Goal: Navigation & Orientation: Find specific page/section

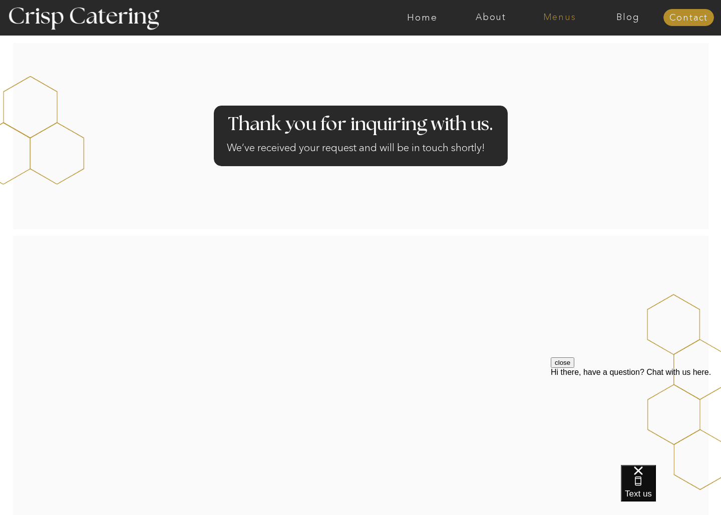
click at [550, 18] on nav "Menus" at bounding box center [559, 18] width 69 height 10
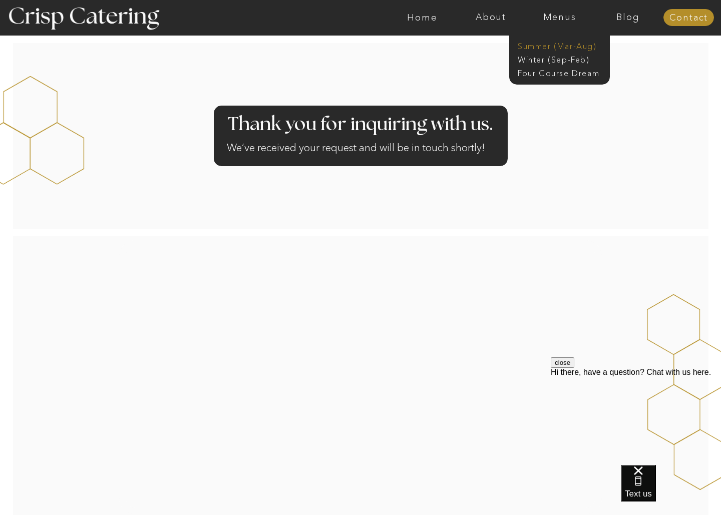
click at [552, 47] on nav "Summer (Mar-Aug)" at bounding box center [562, 46] width 90 height 10
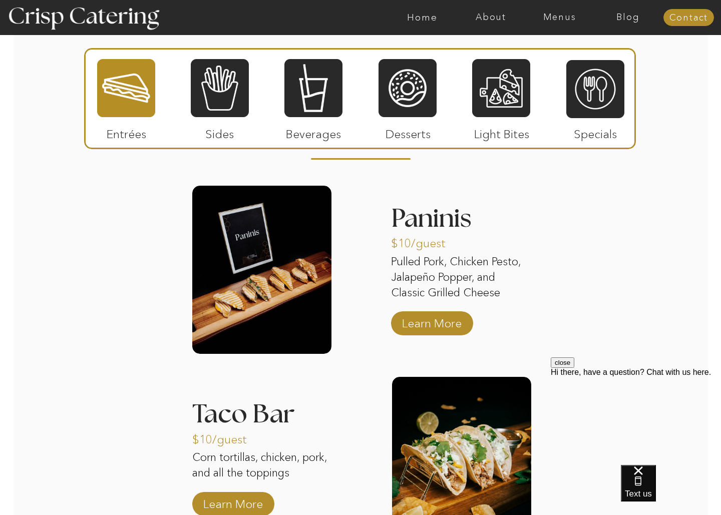
scroll to position [775, 0]
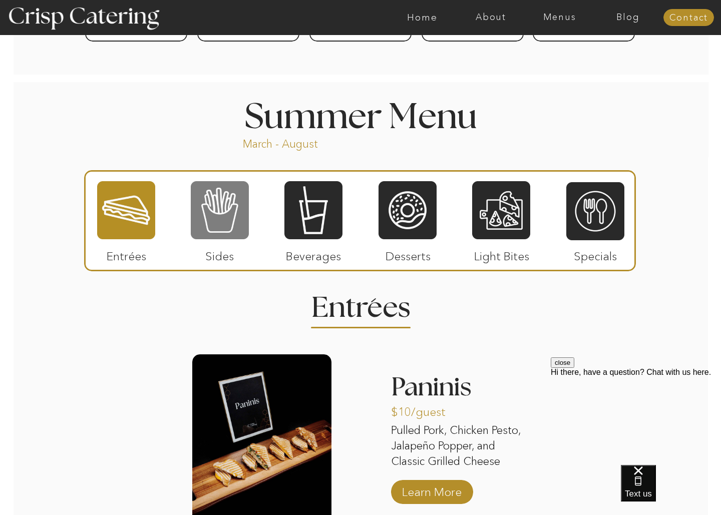
click at [241, 220] on div at bounding box center [220, 210] width 58 height 60
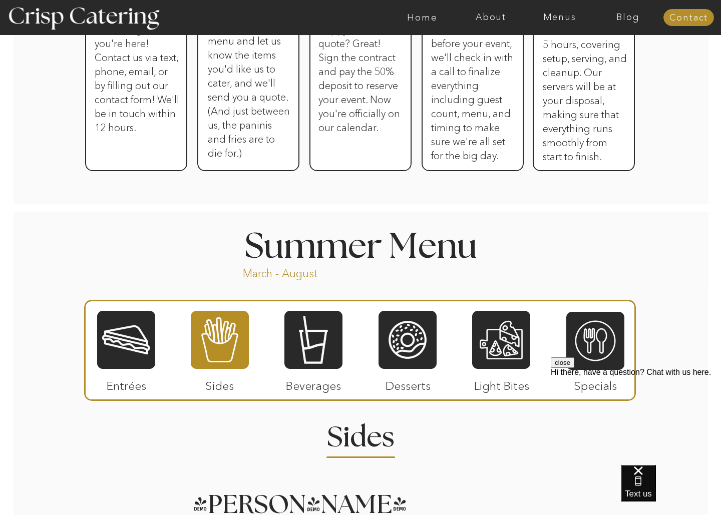
scroll to position [698, 0]
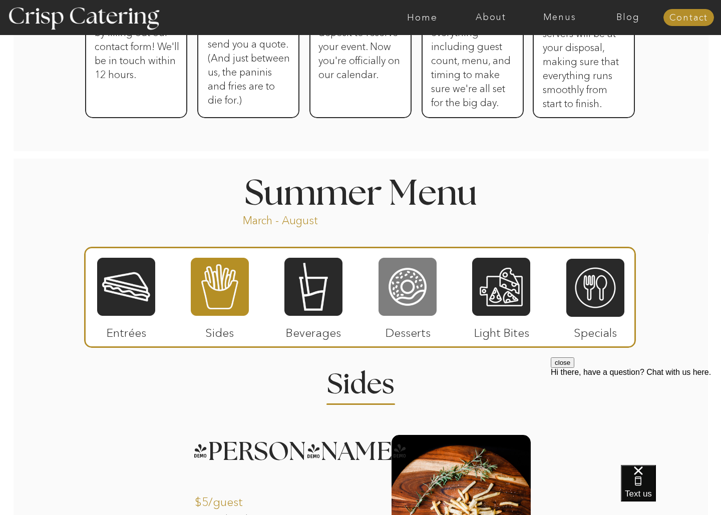
click at [397, 294] on div at bounding box center [407, 287] width 58 height 60
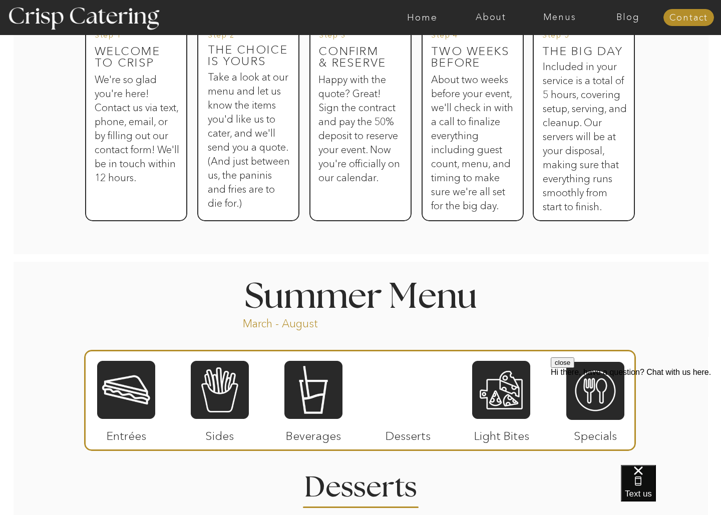
scroll to position [736, 0]
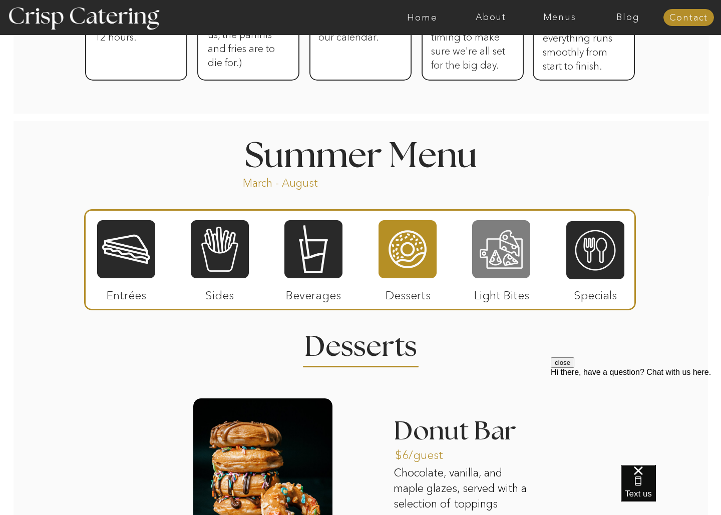
click at [501, 262] on div at bounding box center [501, 249] width 58 height 60
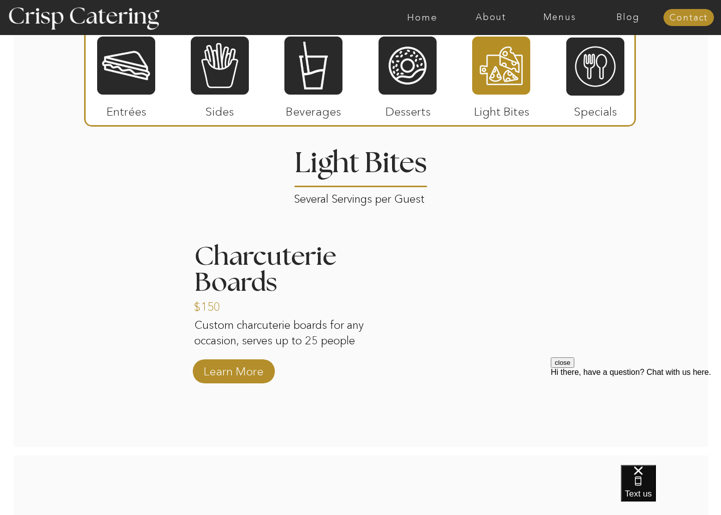
scroll to position [865, 0]
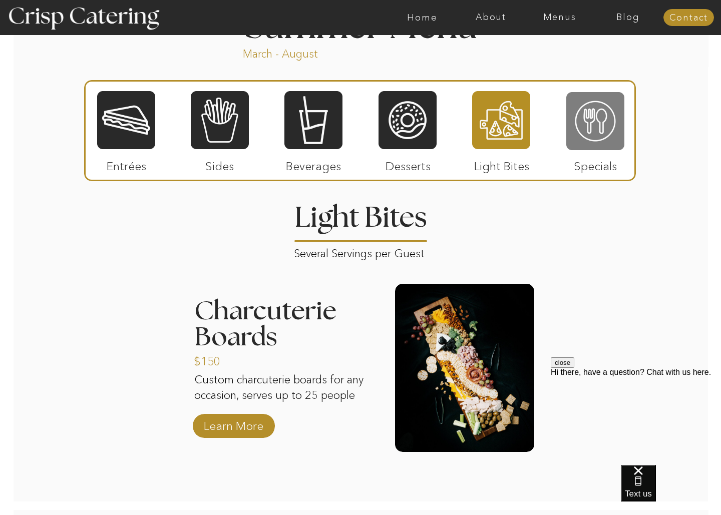
click at [590, 121] on div at bounding box center [595, 121] width 58 height 60
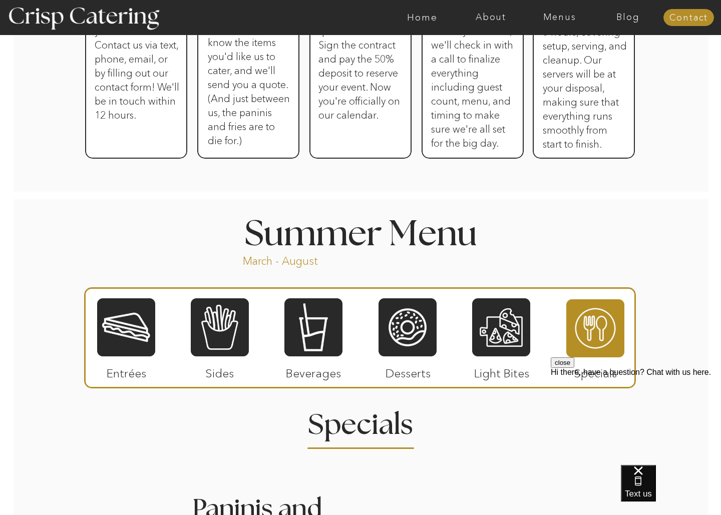
scroll to position [303, 0]
